Goal: Information Seeking & Learning: Check status

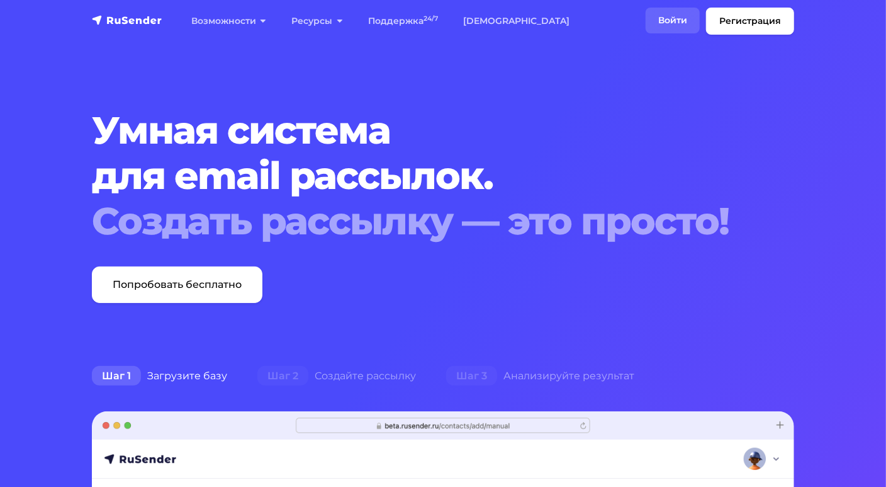
click at [685, 23] on link "Войти" at bounding box center [673, 21] width 54 height 26
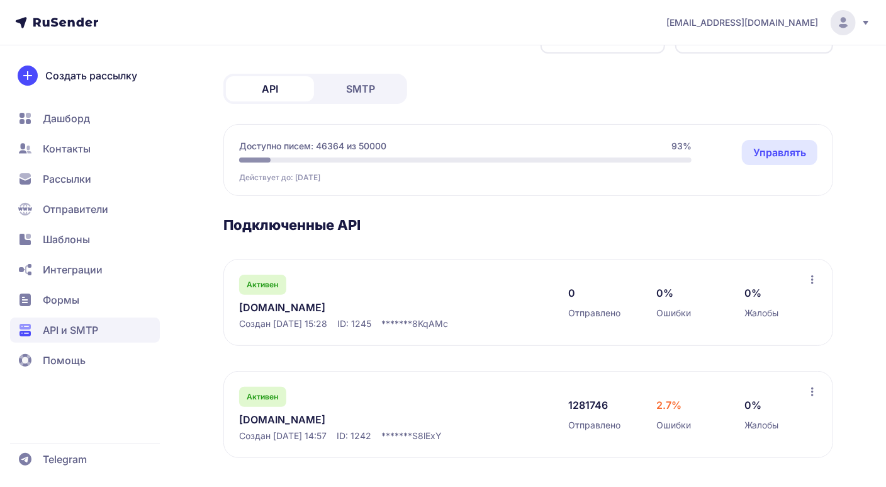
scroll to position [45, 0]
click at [257, 423] on link "neurosnab.ru" at bounding box center [368, 418] width 258 height 15
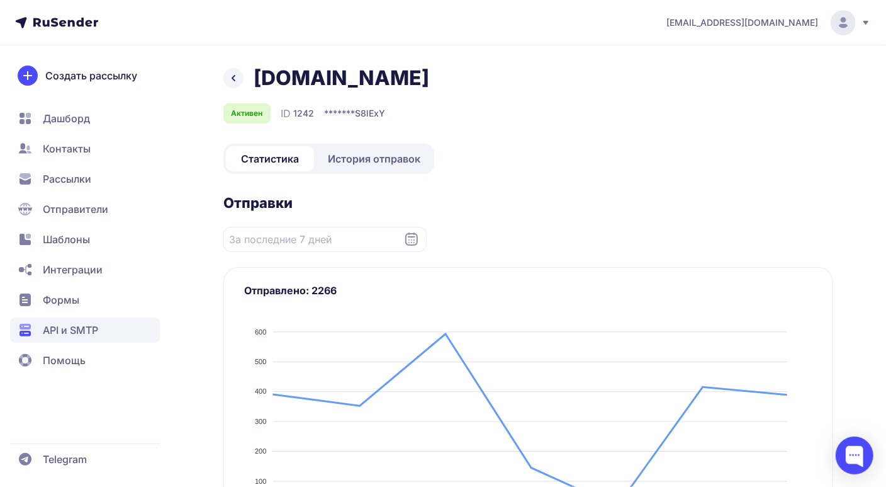
click at [377, 162] on span "История отправок" at bounding box center [374, 158] width 93 height 15
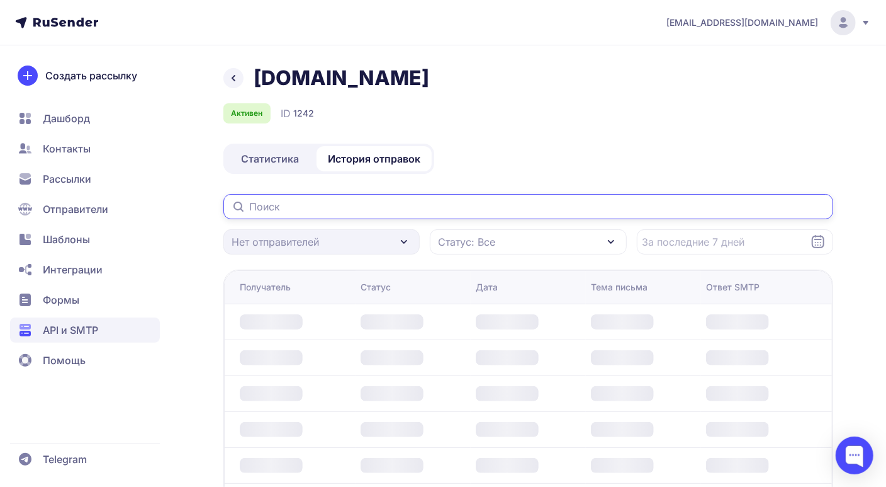
click at [356, 199] on input "text" at bounding box center [528, 206] width 610 height 25
paste input "gardensochi@mail.ru"
click at [505, 210] on input "gardensochi@mail.ru" at bounding box center [528, 206] width 610 height 25
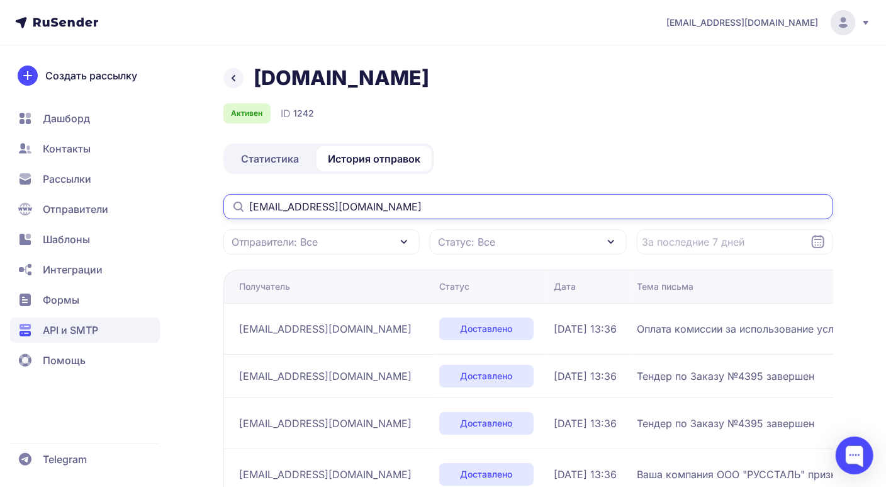
click at [528, 215] on input "gardensochi@mail.ru" at bounding box center [528, 206] width 610 height 25
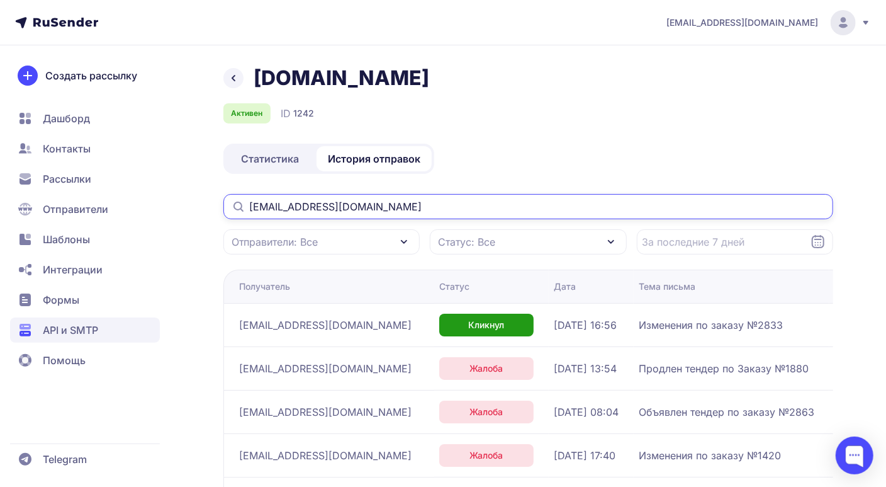
type input "gardensochi@mail.ru"
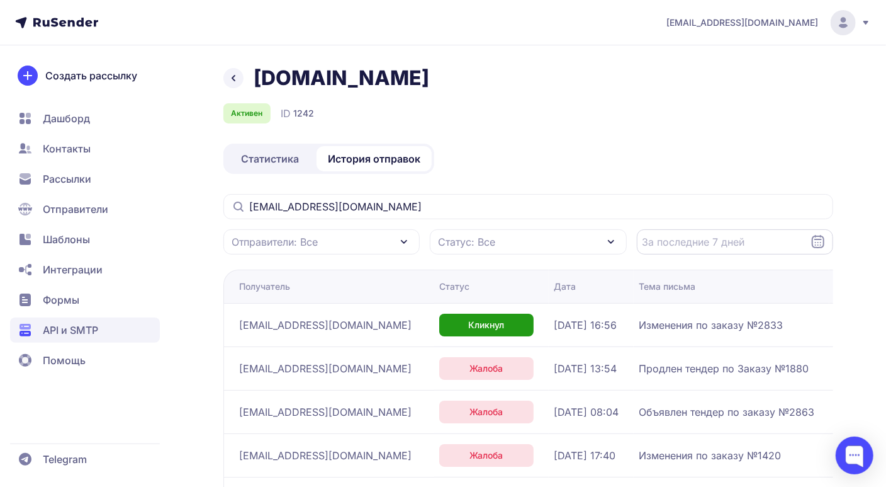
click at [826, 241] on input "Datepicker input" at bounding box center [735, 241] width 196 height 25
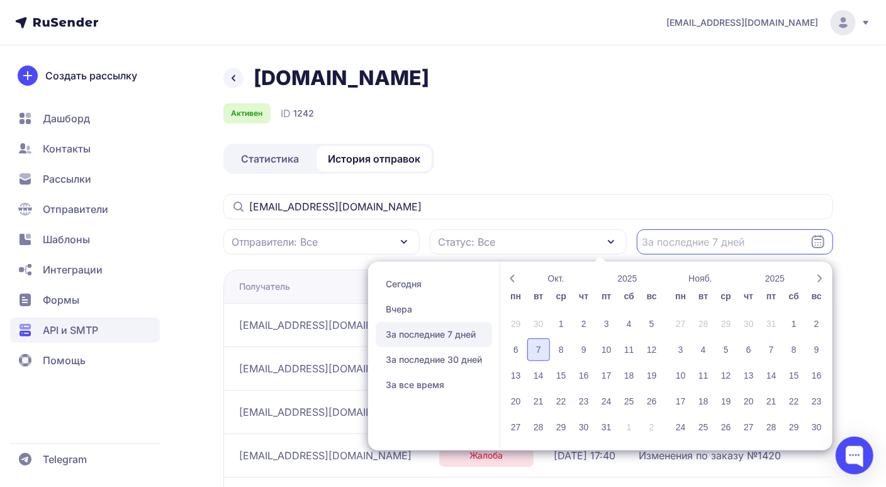
click at [541, 347] on div "7" at bounding box center [538, 349] width 23 height 23
click at [510, 349] on div "6" at bounding box center [516, 349] width 23 height 23
type input "06.10.2025 - 07.10.2025"
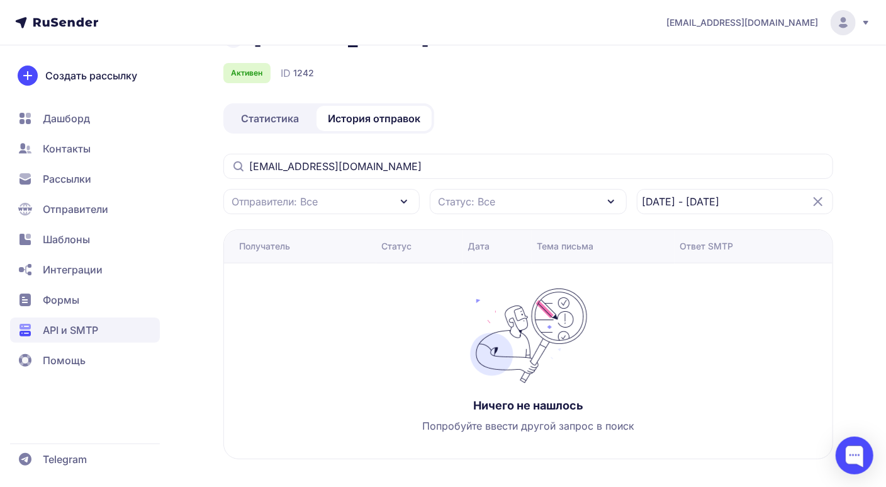
scroll to position [42, 0]
click at [819, 200] on icon at bounding box center [818, 200] width 8 height 8
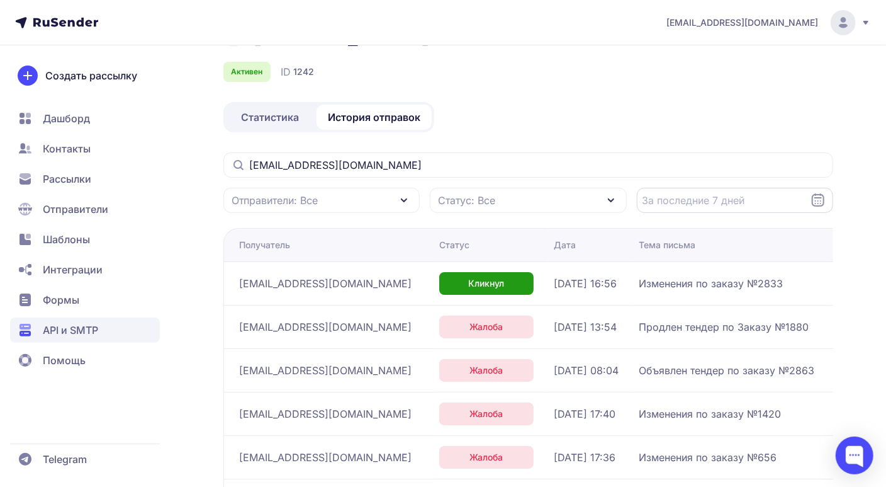
click at [775, 200] on input "Datepicker input" at bounding box center [735, 200] width 196 height 25
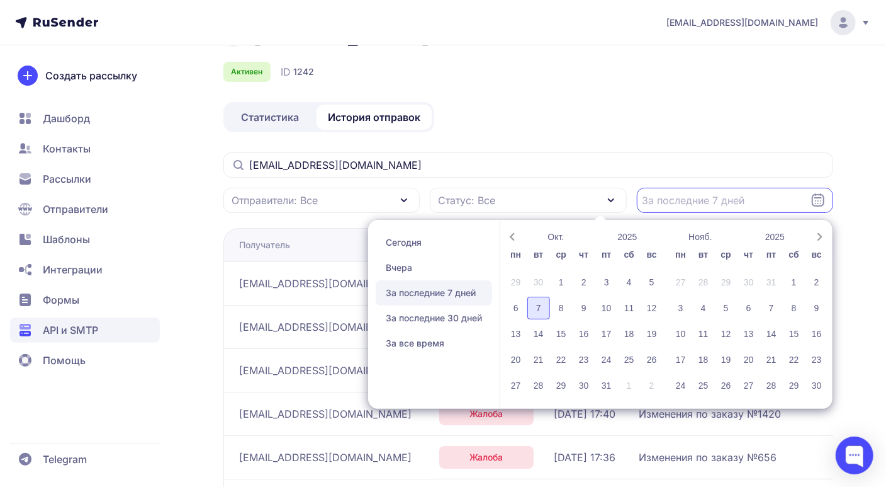
click at [540, 310] on div "7" at bounding box center [538, 307] width 23 height 23
type input "07.10.2025 - 07.10.2025"
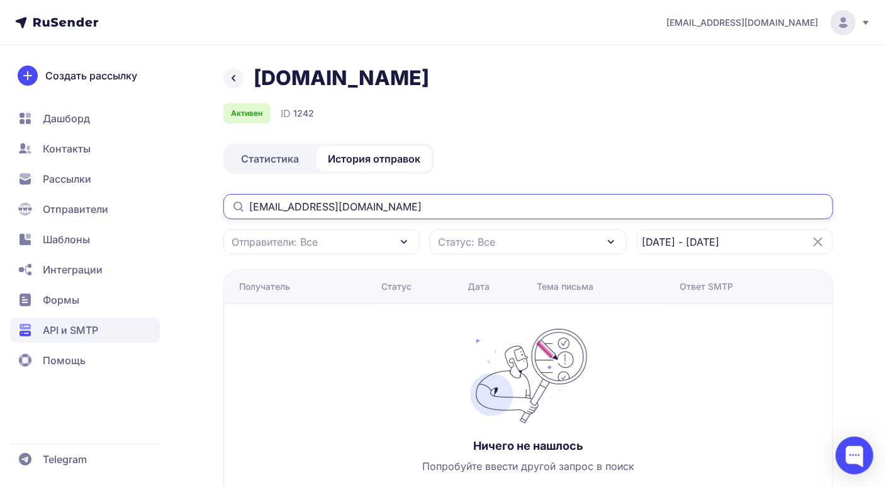
drag, startPoint x: 368, startPoint y: 209, endPoint x: 238, endPoint y: 189, distance: 131.2
click at [238, 189] on div "neurosnab.ru Активен ID 1242 Статистика История отправок gardensochi@mail.ru От…" at bounding box center [528, 297] width 610 height 464
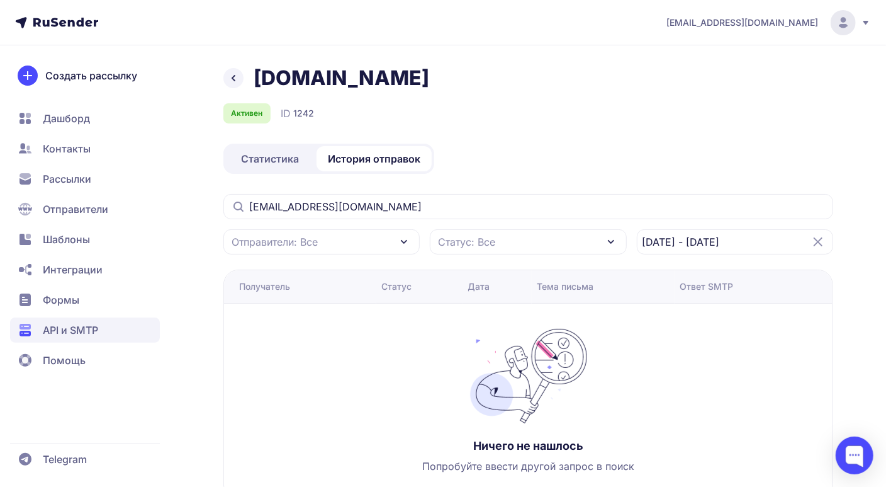
click at [318, 395] on div "Ничего не нашлось Попробуйте ввести другой запрос в поиск" at bounding box center [528, 400] width 609 height 195
click at [224, 73] on link at bounding box center [233, 78] width 20 height 20
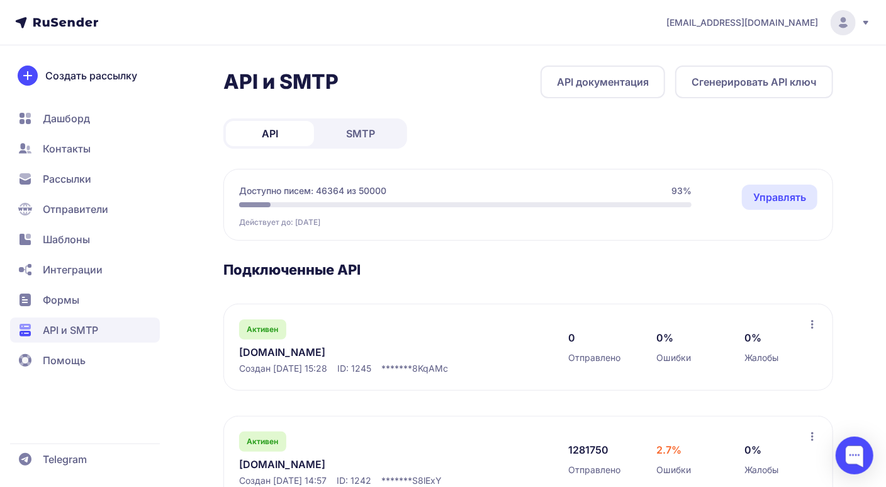
click at [616, 89] on link "API документация" at bounding box center [603, 81] width 125 height 33
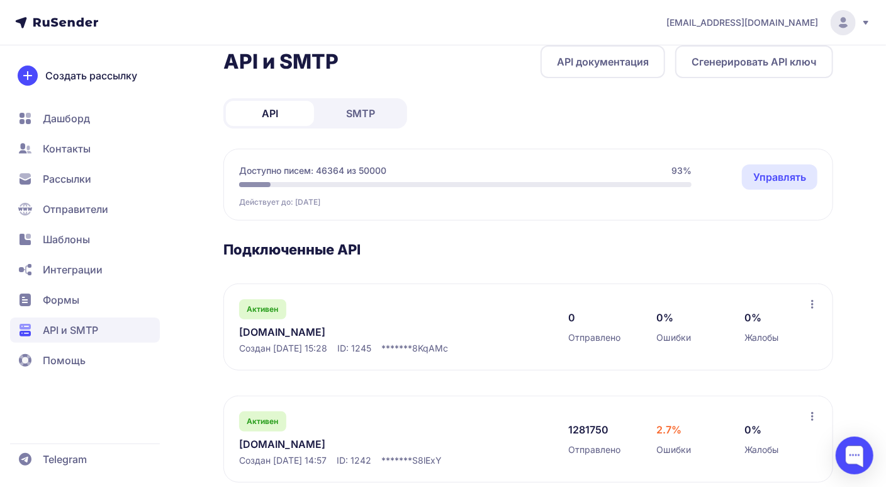
scroll to position [45, 0]
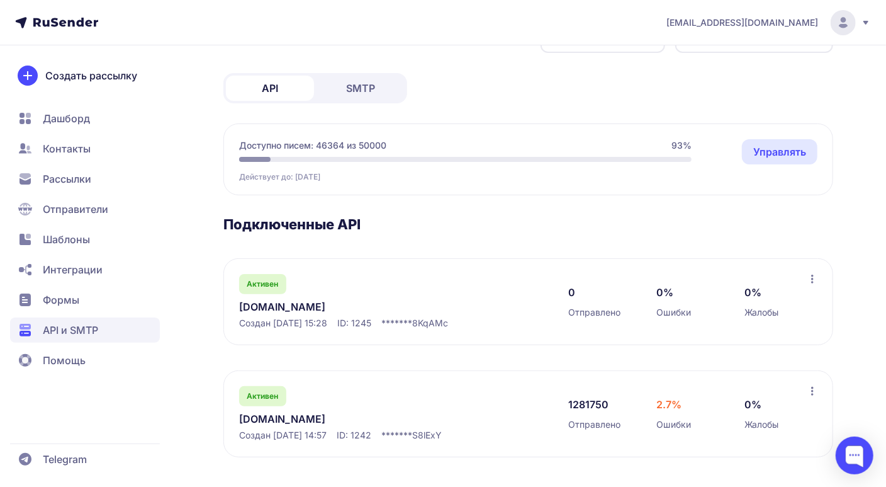
click at [279, 421] on link "neurosnab.ru" at bounding box center [368, 418] width 258 height 15
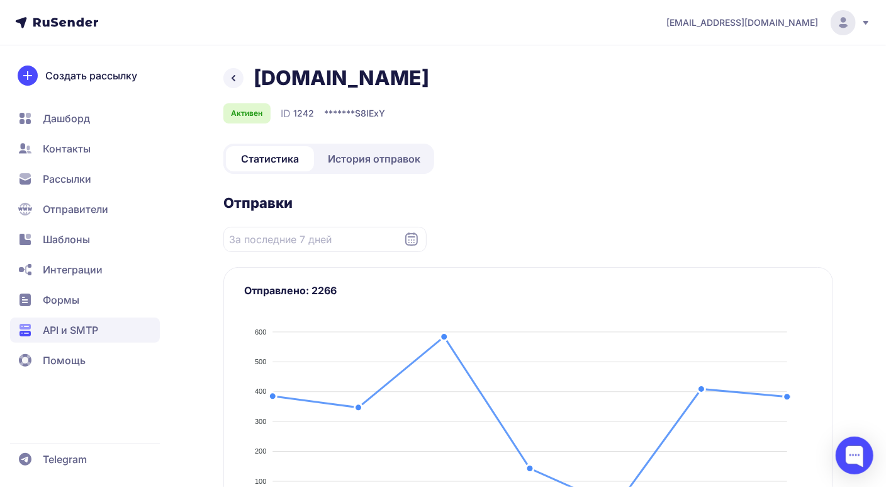
click at [350, 163] on span "История отправок" at bounding box center [374, 158] width 93 height 15
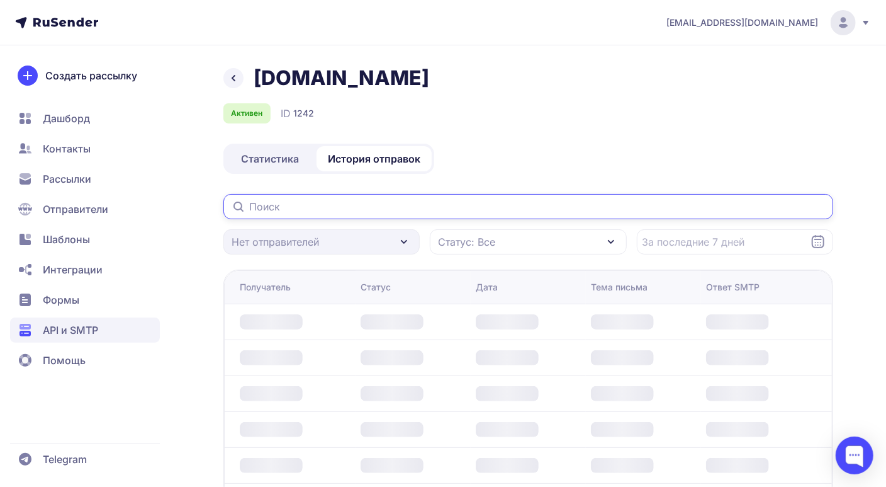
click at [307, 211] on input "text" at bounding box center [528, 206] width 610 height 25
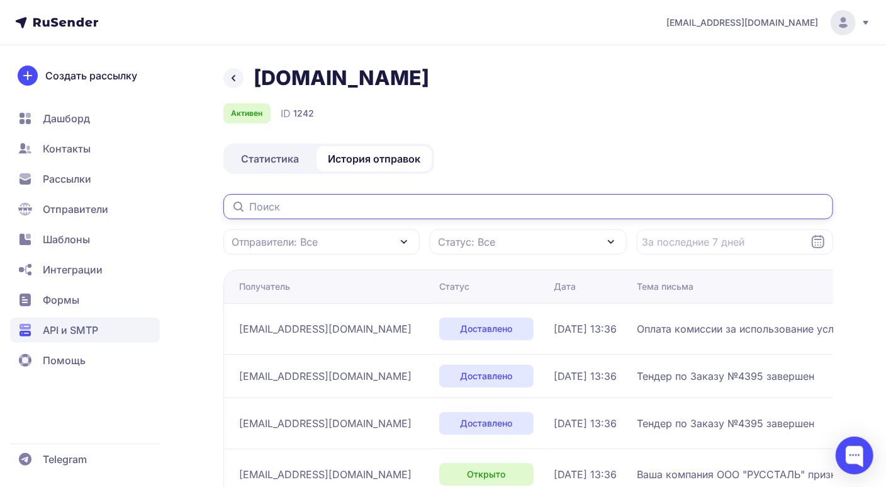
paste input "gardensochi@mail.ru"
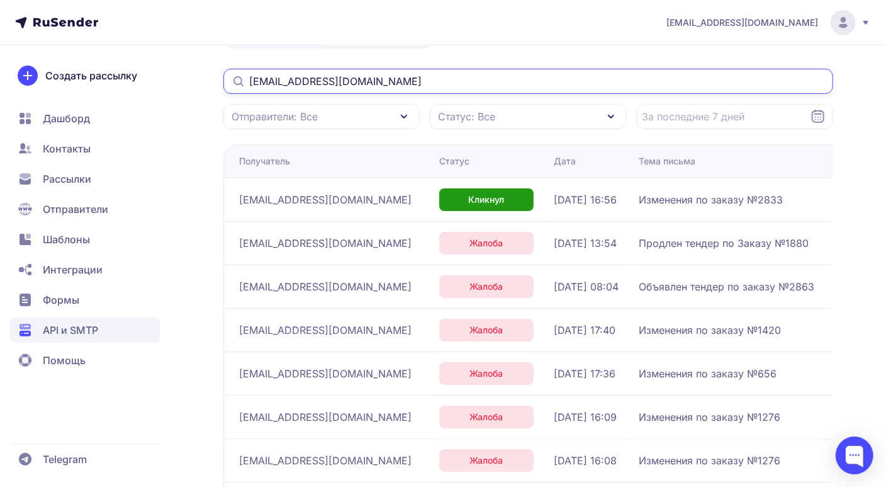
scroll to position [324, 0]
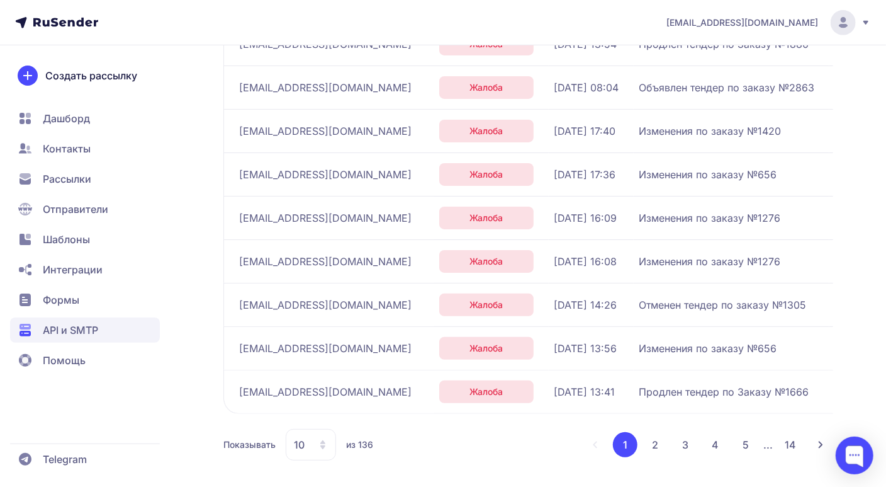
type input "gardensochi@mail.ru"
click at [315, 441] on div "10" at bounding box center [311, 444] width 50 height 31
click at [327, 404] on span "100" at bounding box center [362, 403] width 136 height 25
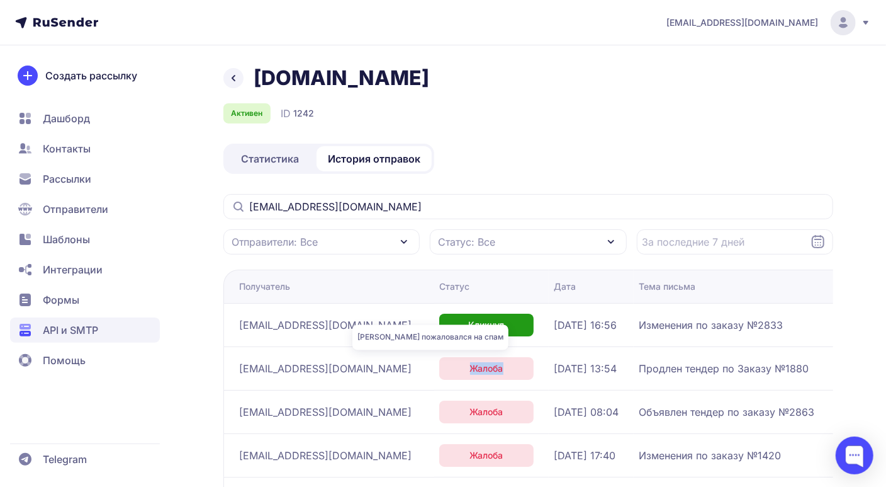
drag, startPoint x: 436, startPoint y: 366, endPoint x: 390, endPoint y: 366, distance: 45.3
click at [439, 366] on div "Жалоба" at bounding box center [486, 368] width 94 height 23
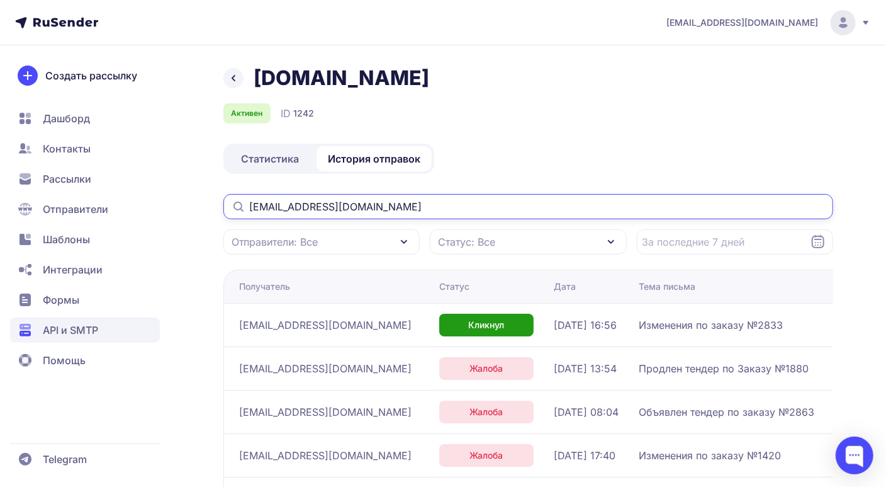
drag, startPoint x: 351, startPoint y: 206, endPoint x: 246, endPoint y: 203, distance: 104.5
click at [246, 203] on input "gardensochi@mail.ru" at bounding box center [528, 206] width 610 height 25
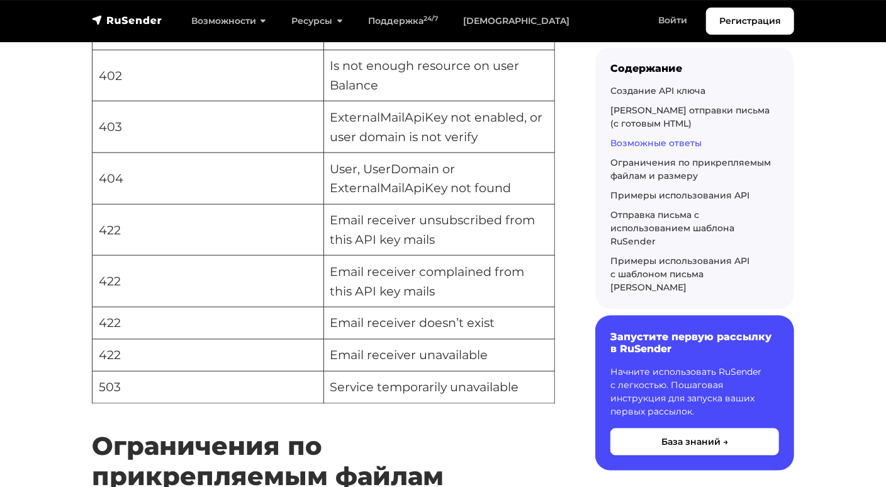
scroll to position [3462, 0]
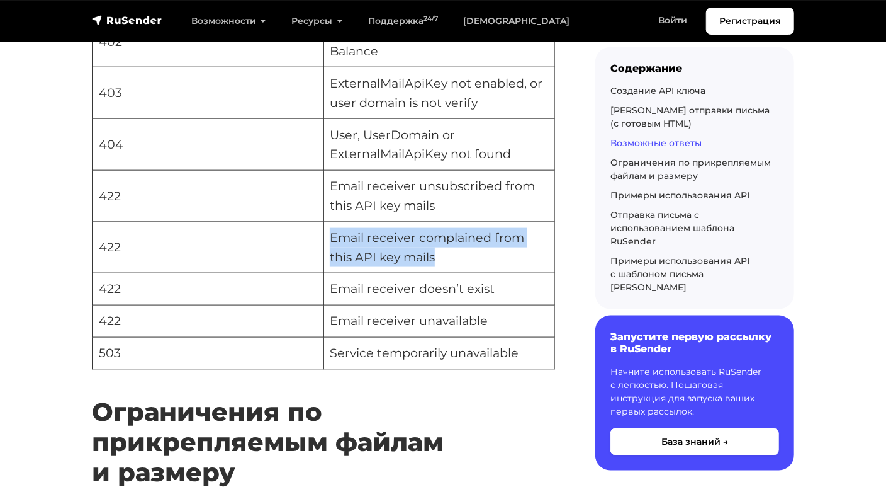
drag, startPoint x: 333, startPoint y: 244, endPoint x: 415, endPoint y: 260, distance: 83.4
click at [415, 260] on td "Email receiver complained from this API key mails" at bounding box center [440, 248] width 232 height 52
